Goal: Task Accomplishment & Management: Manage account settings

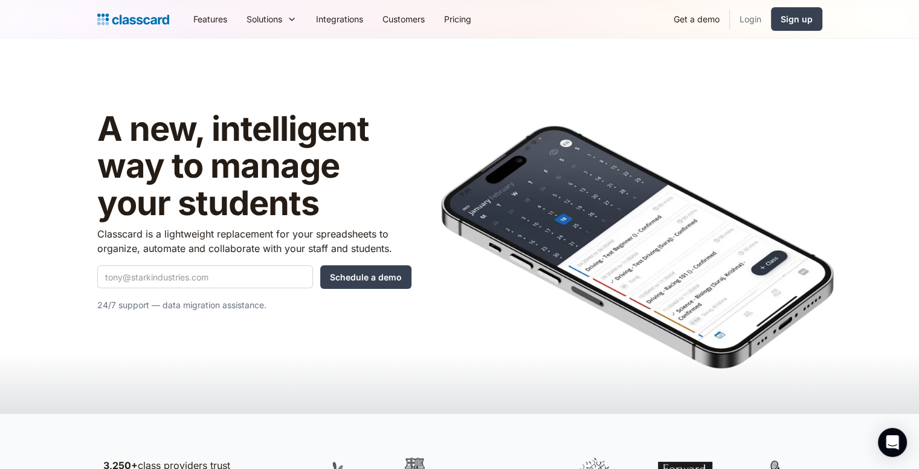
click at [748, 19] on link "Login" at bounding box center [750, 18] width 41 height 27
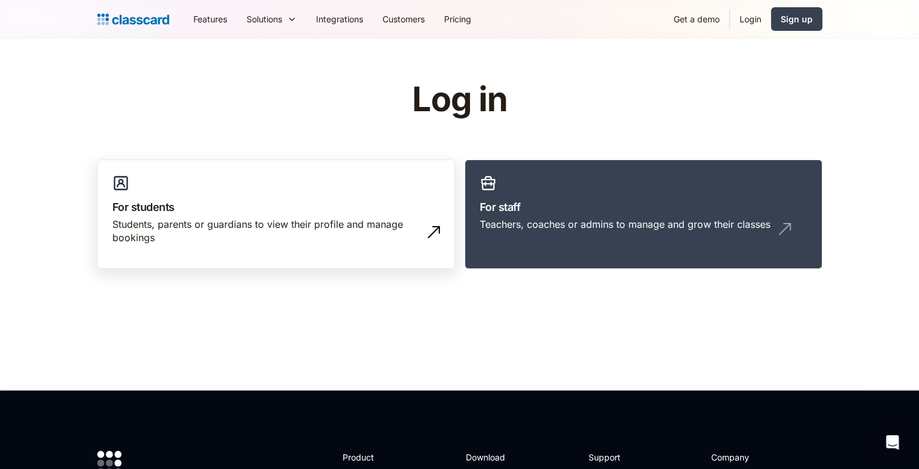
click at [319, 218] on div "Students, parents or guardians to view their profile and manage bookings" at bounding box center [263, 230] width 303 height 27
